Goal: Task Accomplishment & Management: Manage account settings

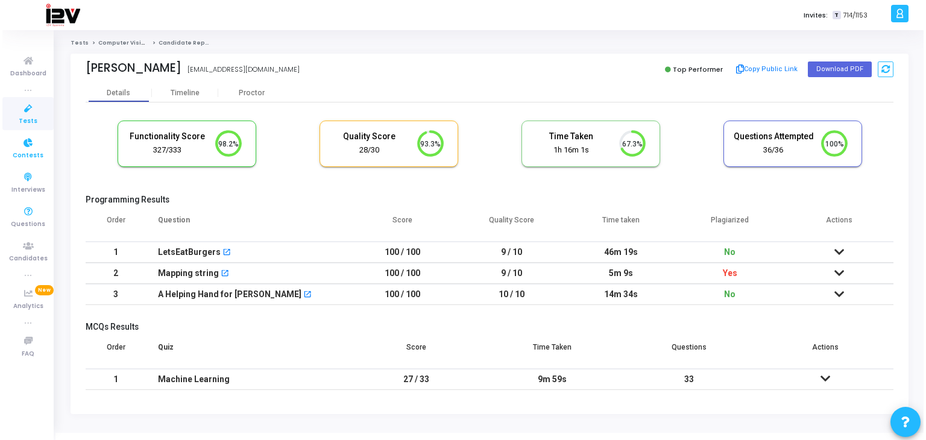
scroll to position [25, 31]
click at [31, 115] on icon at bounding box center [25, 108] width 25 height 15
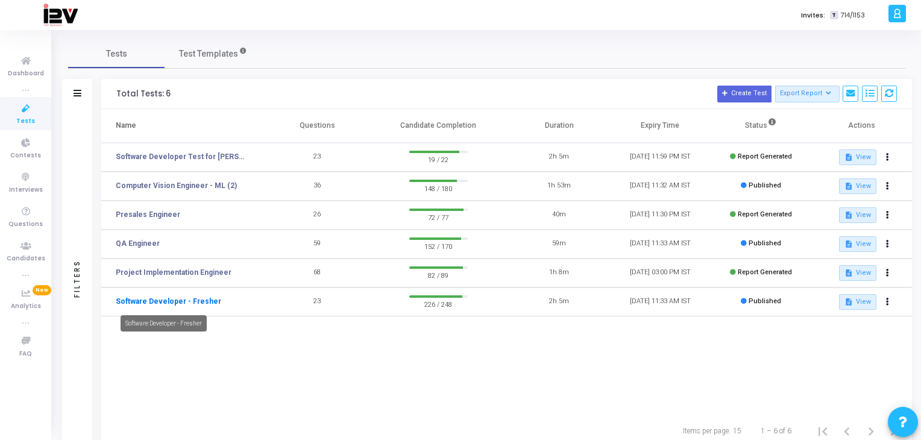
click at [195, 302] on link "Software Developer - Fresher" at bounding box center [169, 301] width 106 height 11
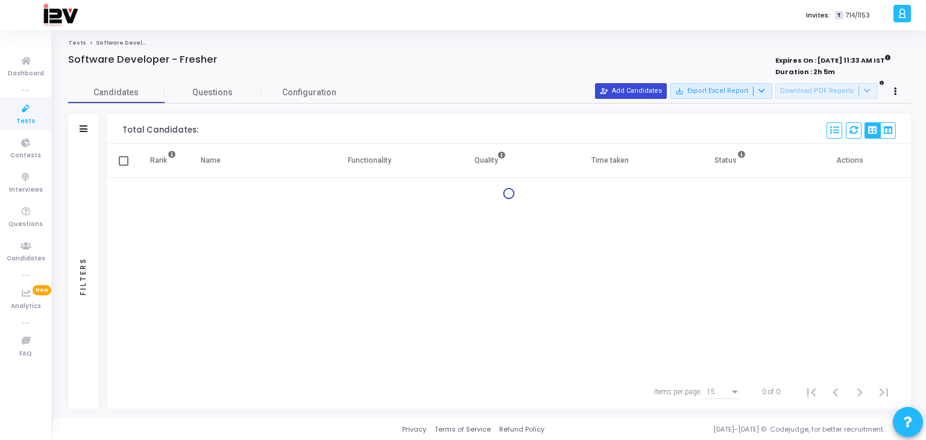
click at [648, 87] on button "person_add_alt Add Candidates" at bounding box center [631, 91] width 72 height 16
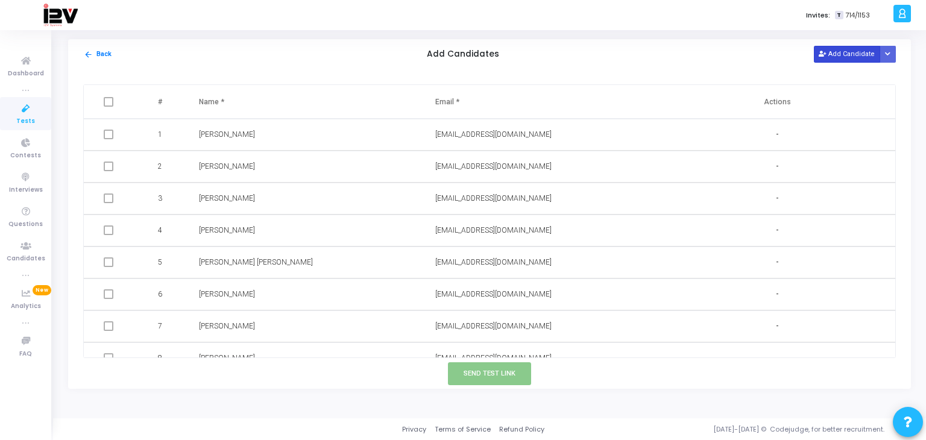
click at [854, 54] on button "Add Candidate" at bounding box center [847, 54] width 66 height 16
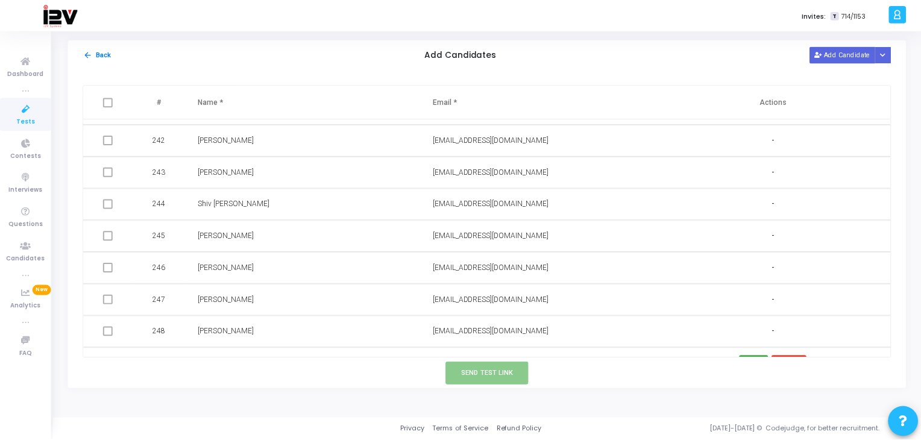
scroll to position [7717, 0]
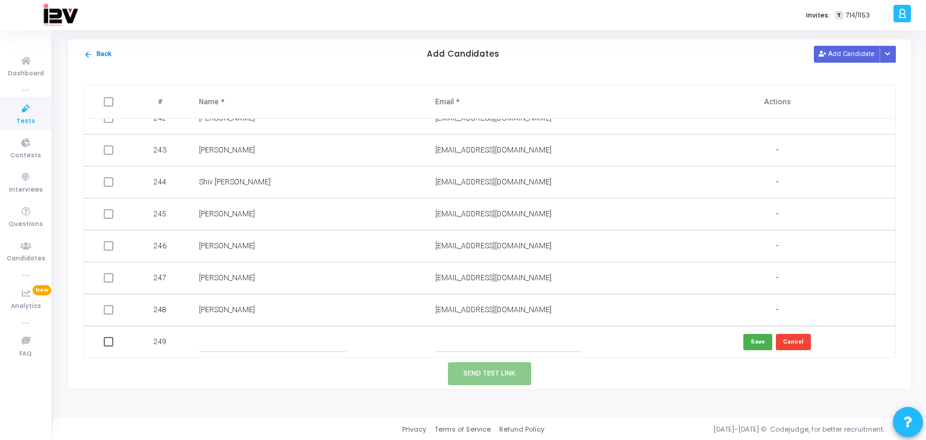
click at [487, 342] on input "text" at bounding box center [508, 342] width 147 height 20
paste input "[EMAIL_ADDRESS][DOMAIN_NAME]"
type input "[EMAIL_ADDRESS][DOMAIN_NAME]"
click at [277, 344] on input "text" at bounding box center [272, 342] width 147 height 20
type input "[PERSON_NAME]"
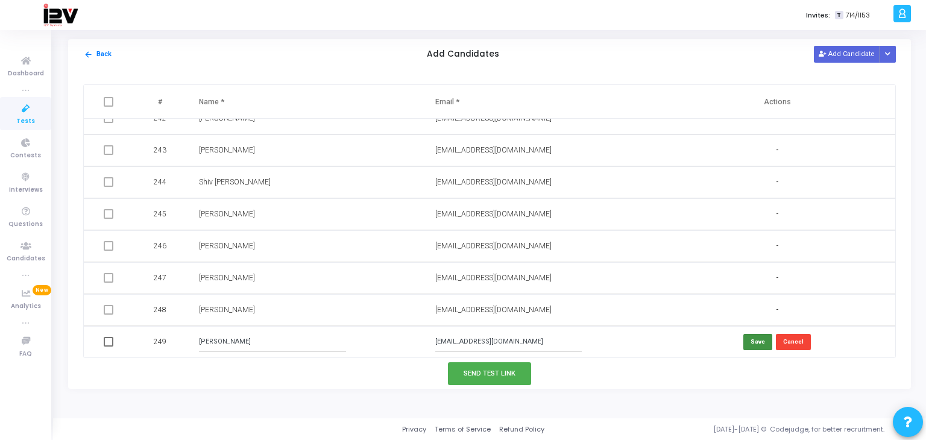
click at [756, 337] on button "Save" at bounding box center [757, 342] width 29 height 16
click at [509, 377] on button "Send Test Link" at bounding box center [489, 373] width 83 height 22
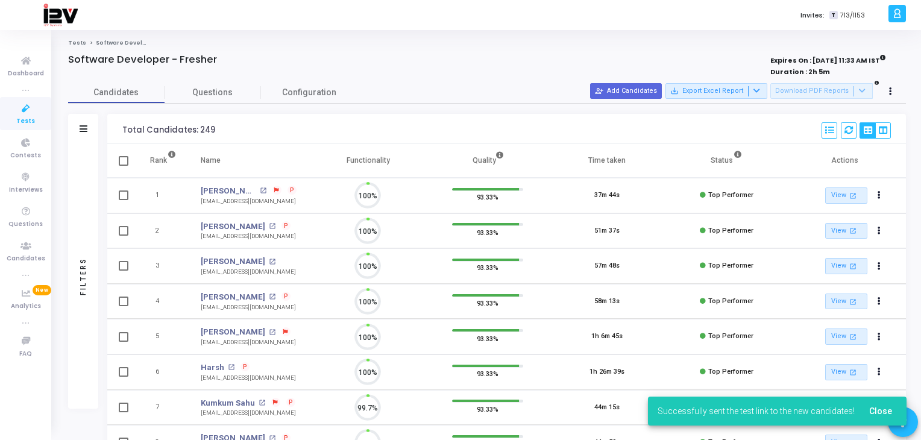
scroll to position [0, 0]
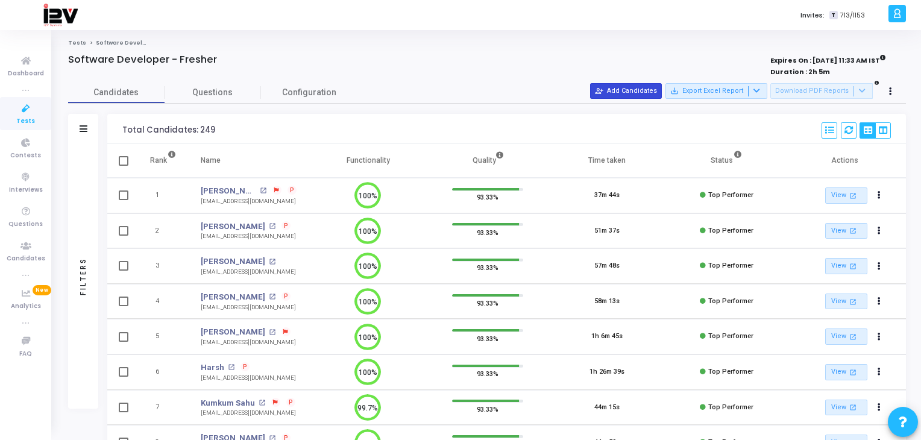
click at [632, 95] on button "person_add_alt Add Candidates" at bounding box center [626, 91] width 72 height 16
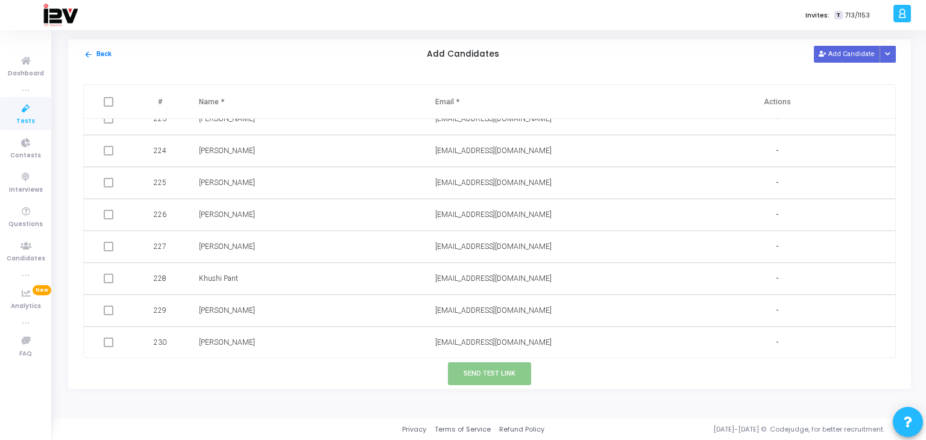
scroll to position [7717, 0]
click at [848, 55] on button "Add Candidate" at bounding box center [847, 54] width 66 height 16
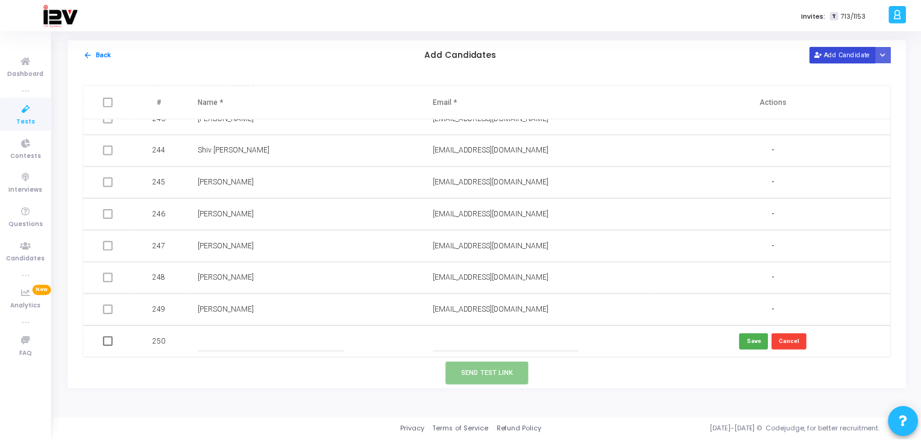
scroll to position [7750, 0]
click at [508, 350] on input "text" at bounding box center [508, 342] width 147 height 20
paste input "[EMAIL_ADDRESS][DOMAIN_NAME]"
type input "[EMAIL_ADDRESS][DOMAIN_NAME]"
click at [244, 348] on input "text" at bounding box center [272, 342] width 147 height 20
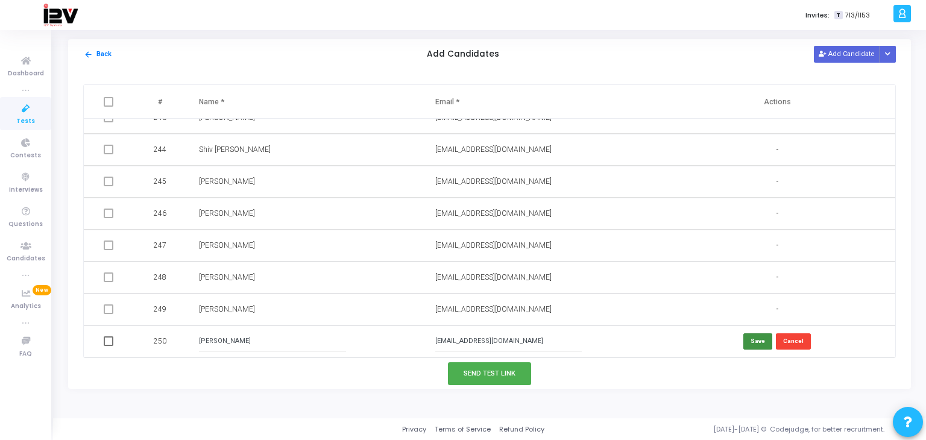
type input "[PERSON_NAME]"
click at [754, 341] on button "Save" at bounding box center [757, 341] width 29 height 16
click at [511, 374] on button "Send Test Link" at bounding box center [489, 373] width 83 height 22
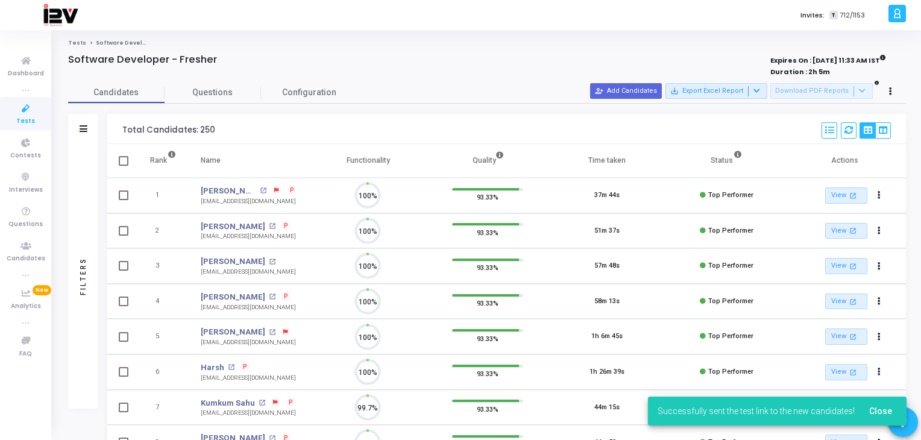
scroll to position [25, 31]
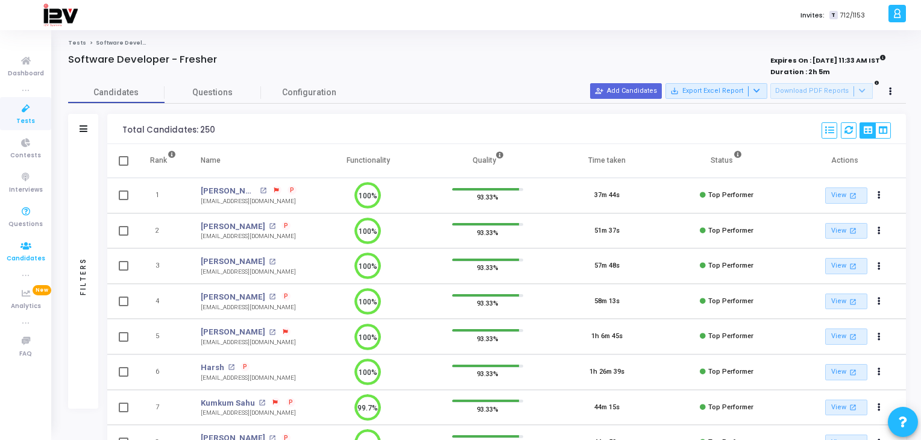
click at [29, 255] on span "Candidates" at bounding box center [26, 259] width 39 height 10
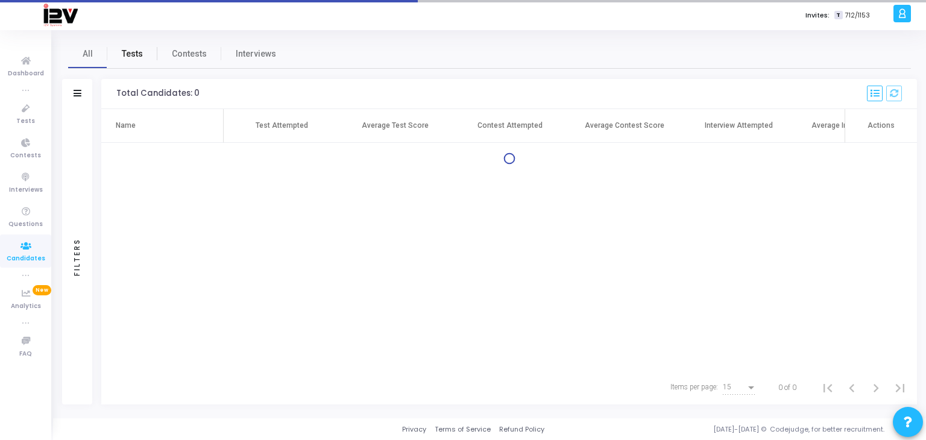
click at [137, 51] on span "Tests" at bounding box center [132, 54] width 21 height 13
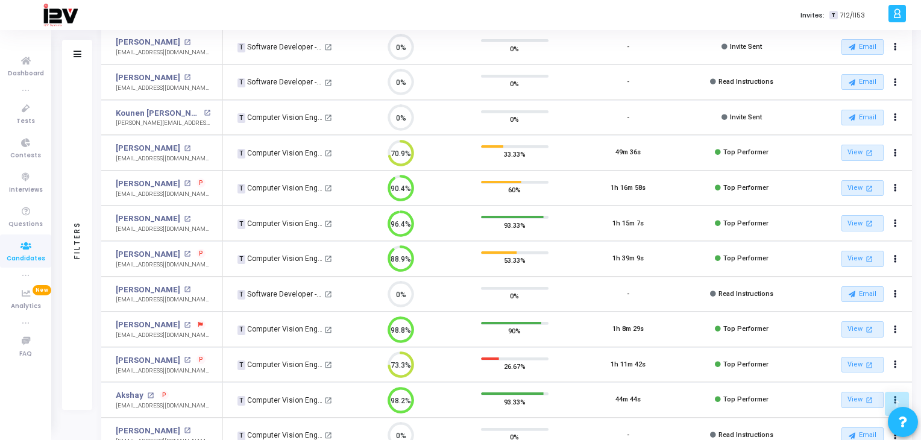
scroll to position [217, 0]
